Goal: Task Accomplishment & Management: Use online tool/utility

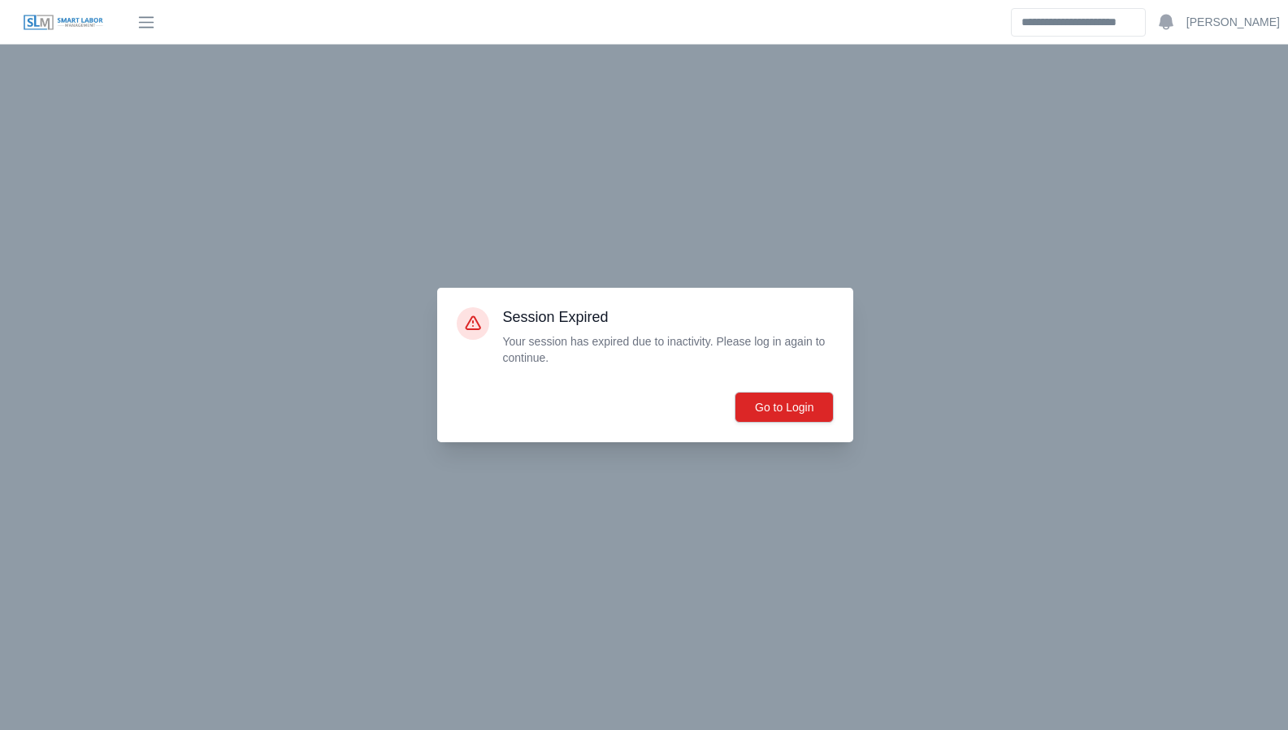
scroll to position [438, 0]
click at [776, 410] on button "Go to Login" at bounding box center [784, 407] width 99 height 31
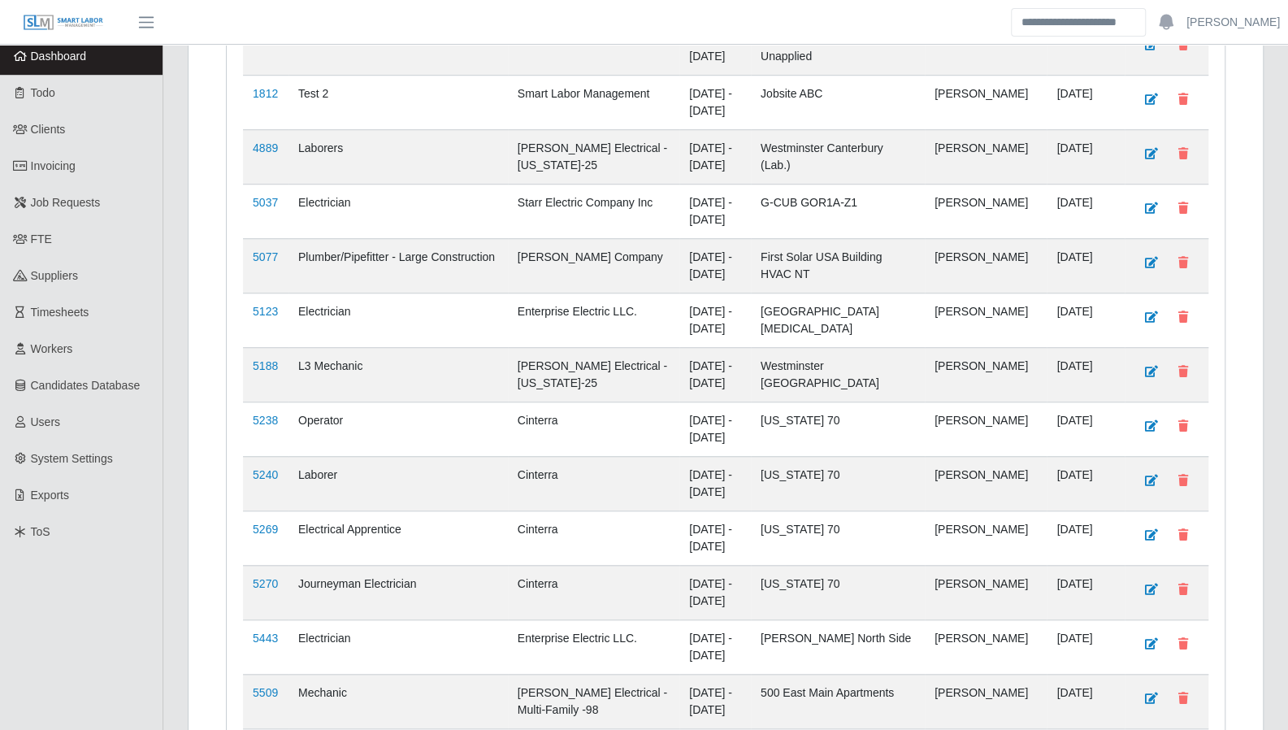
scroll to position [609, 0]
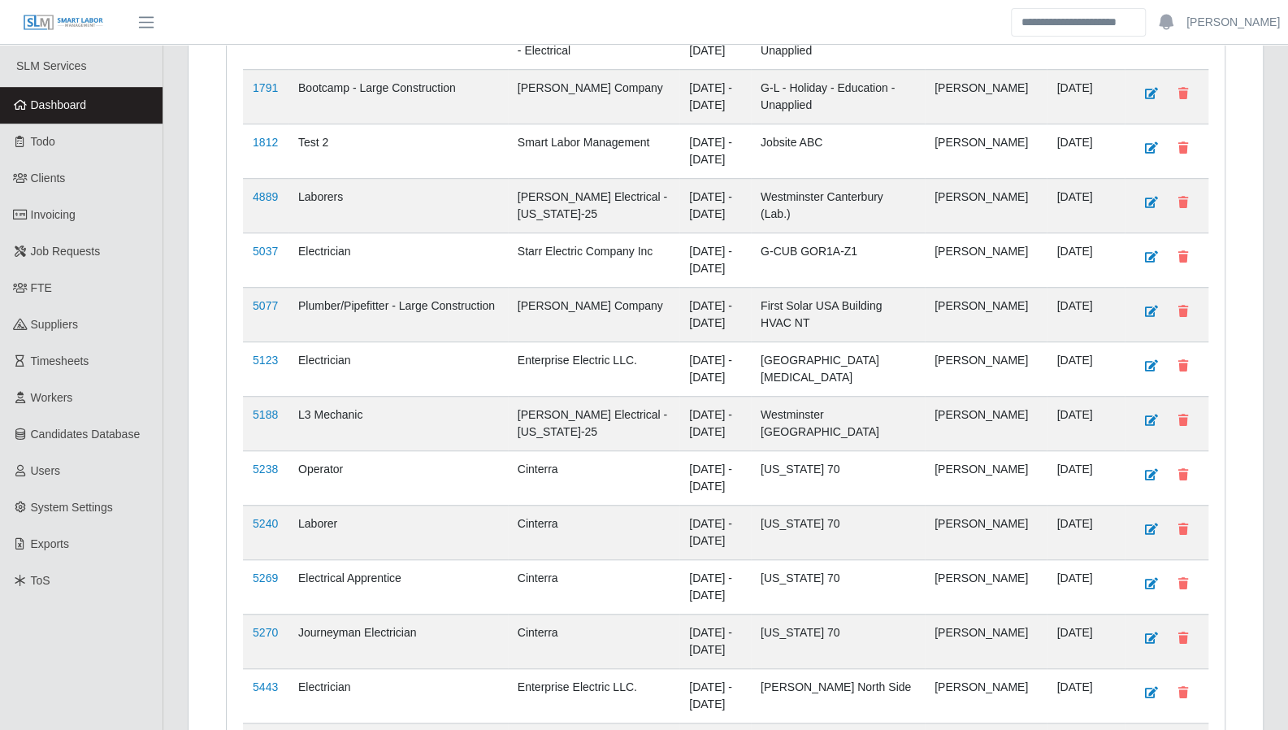
click at [81, 354] on span "Timesheets" at bounding box center [60, 360] width 59 height 13
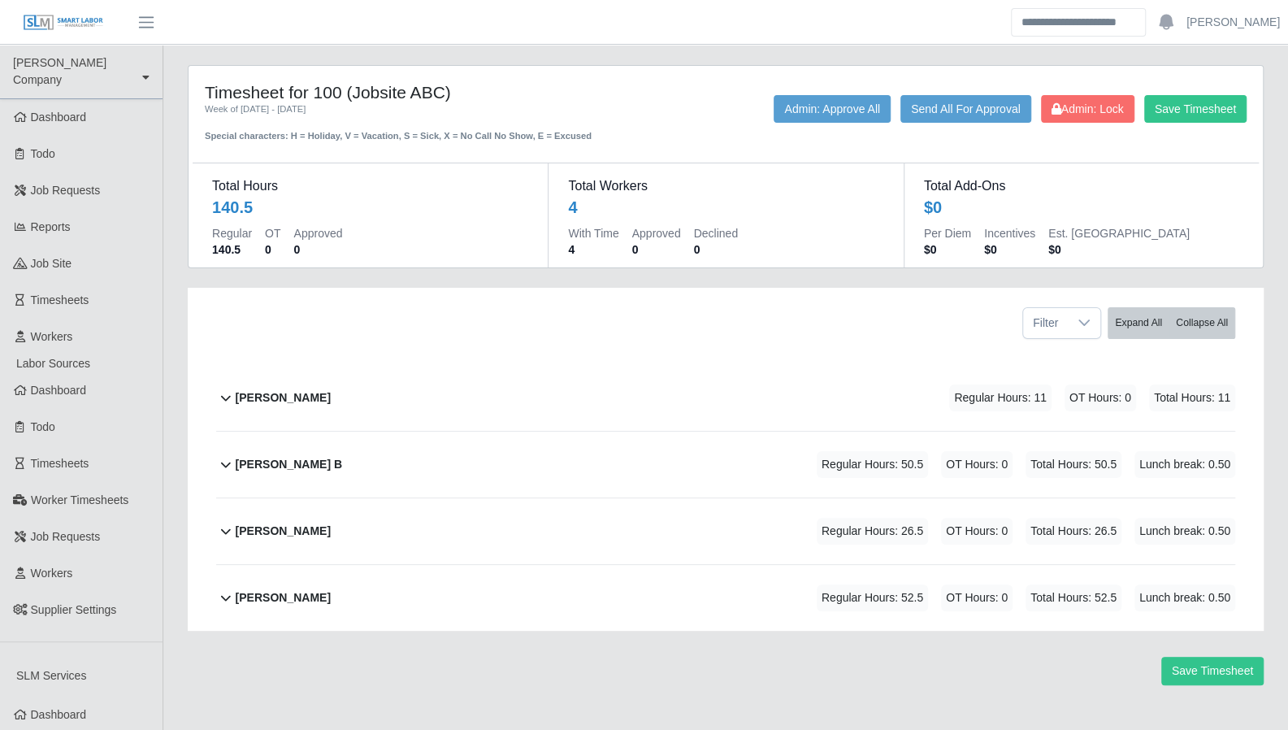
click at [221, 600] on icon at bounding box center [226, 597] width 20 height 20
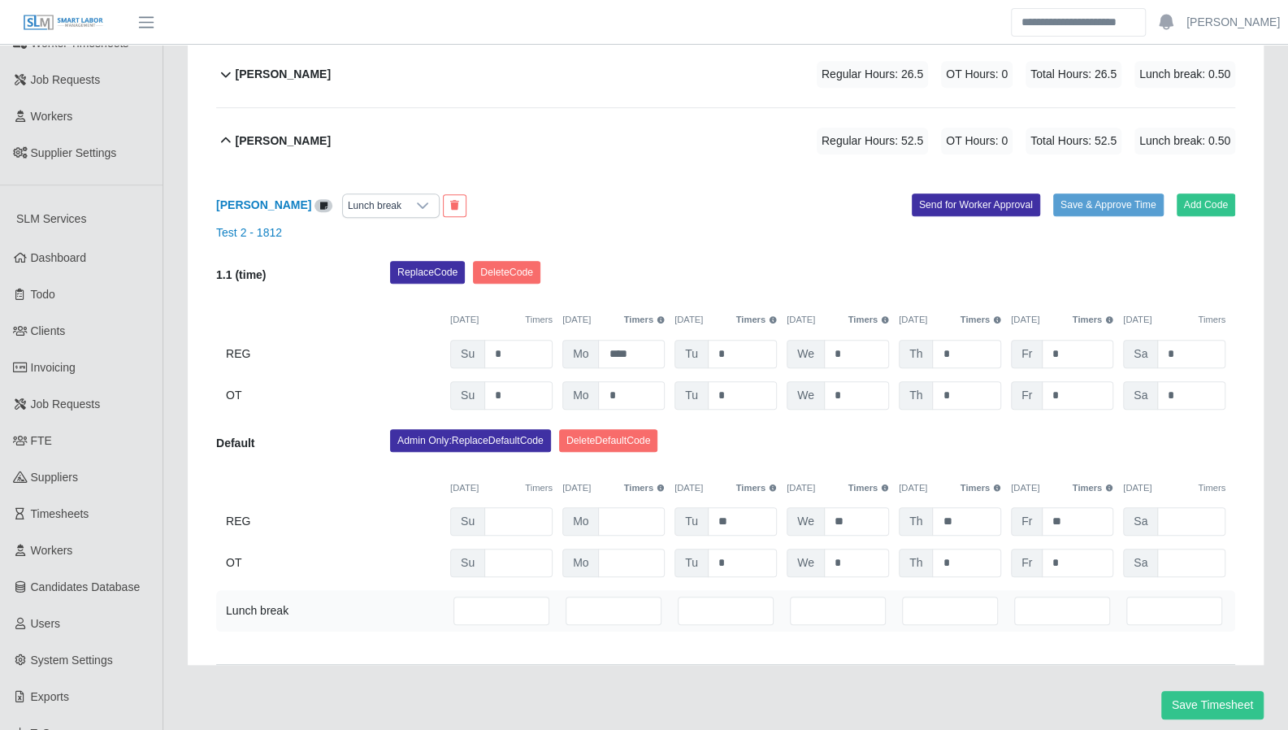
scroll to position [482, 0]
